Goal: Task Accomplishment & Management: Manage account settings

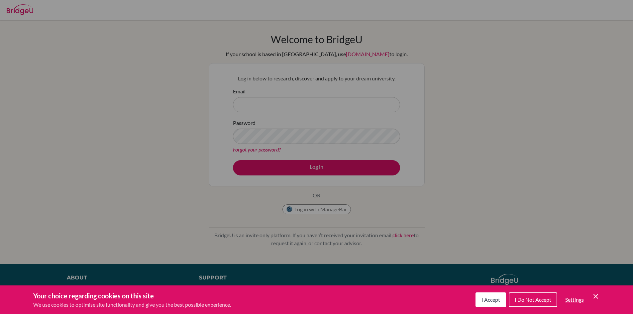
click at [485, 302] on span "I Accept" at bounding box center [490, 299] width 19 height 6
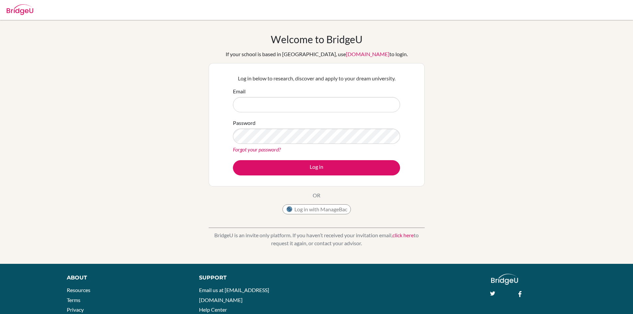
click at [272, 150] on link "Forgot your password?" at bounding box center [257, 149] width 48 height 6
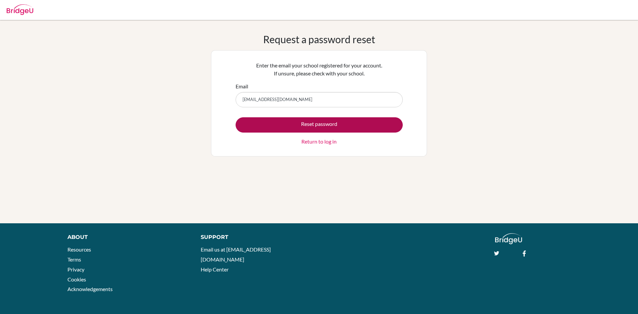
type input "zeenia6556@vivekhighschool.onmicrosoft.com"
click at [314, 125] on button "Reset password" at bounding box center [319, 124] width 167 height 15
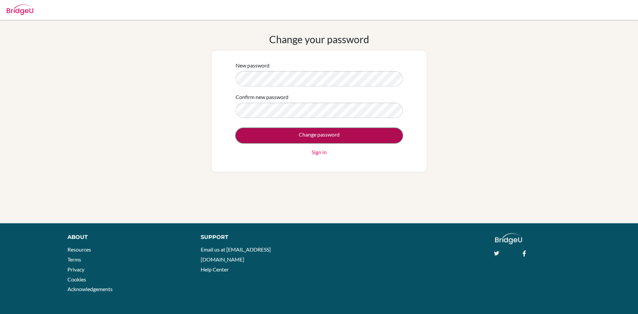
click at [321, 136] on input "Change password" at bounding box center [319, 135] width 167 height 15
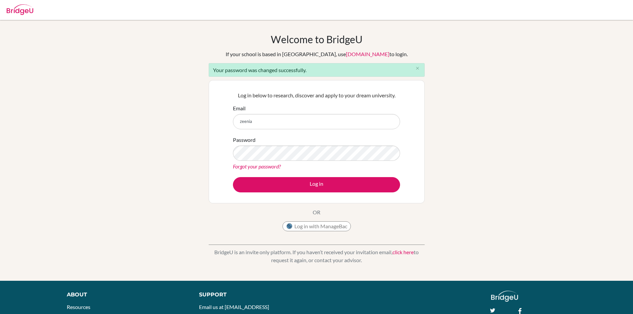
type input "[EMAIL_ADDRESS][DOMAIN_NAME]"
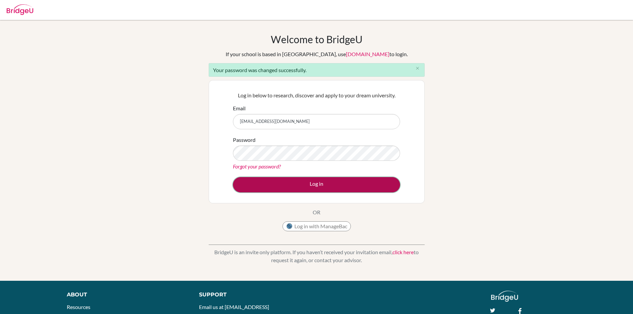
click at [339, 184] on button "Log in" at bounding box center [316, 184] width 167 height 15
